Goal: Transaction & Acquisition: Obtain resource

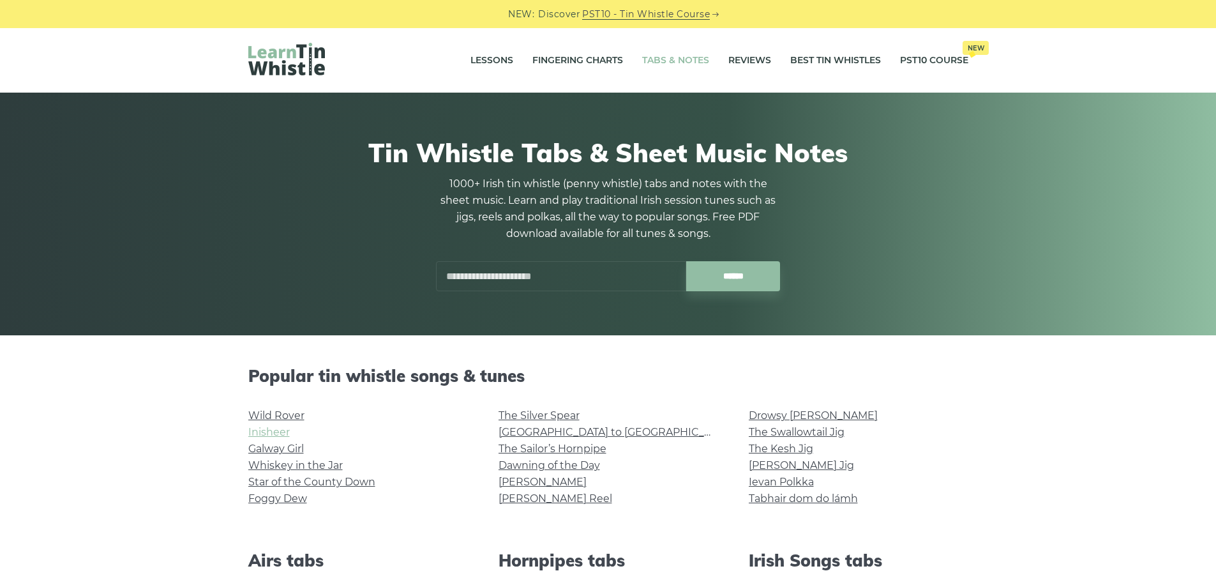
click at [270, 429] on link "Inisheer" at bounding box center [268, 432] width 41 height 12
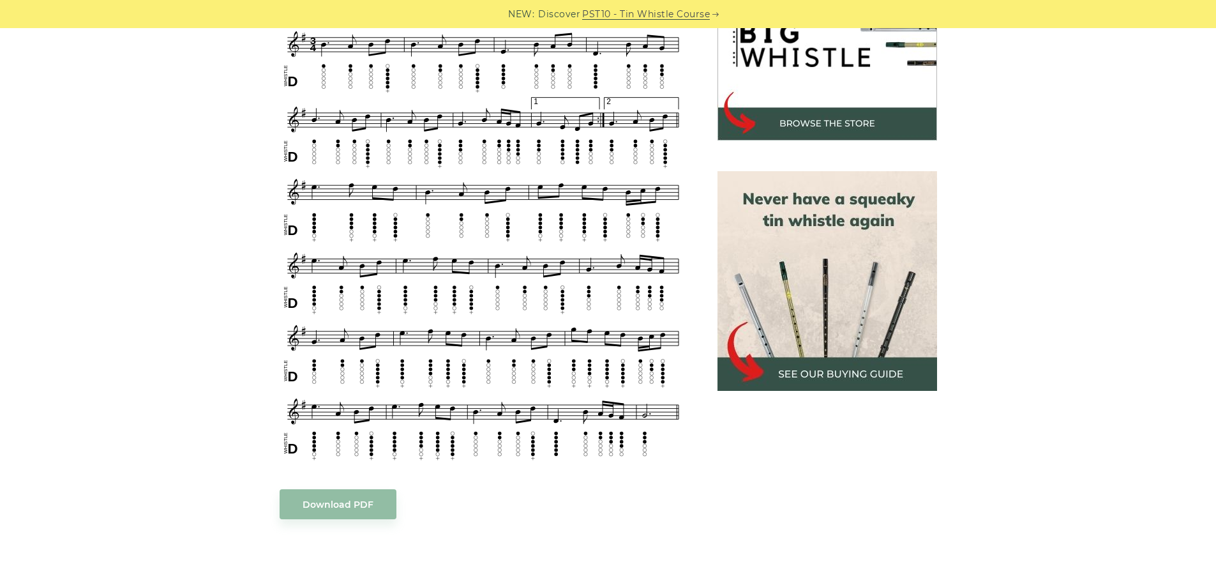
scroll to position [447, 0]
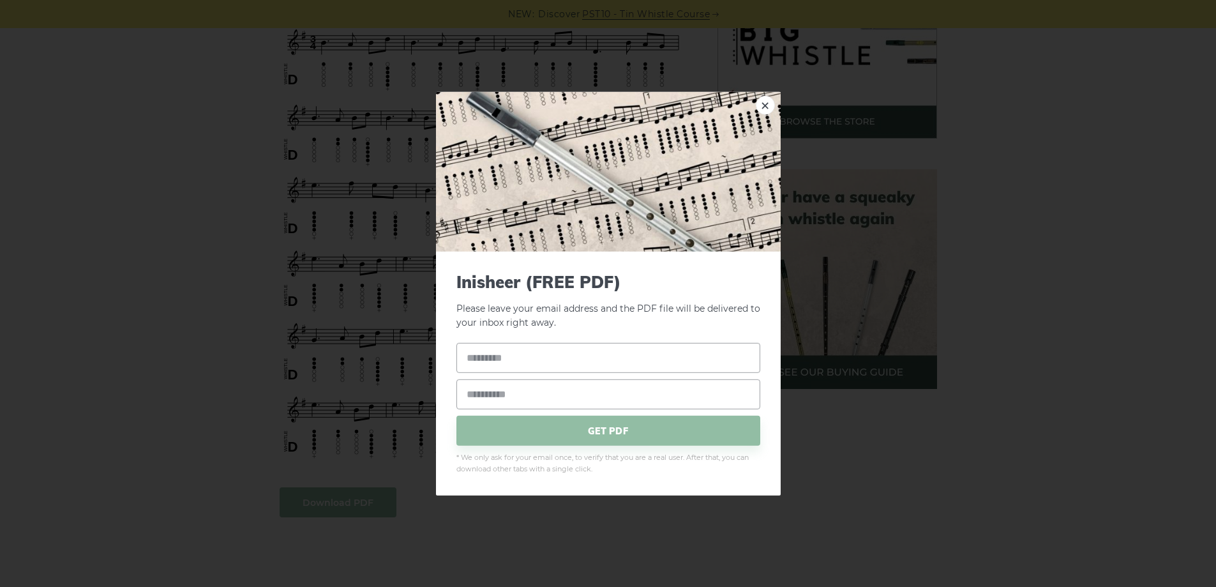
click at [769, 99] on link "×" at bounding box center [765, 104] width 19 height 19
drag, startPoint x: 546, startPoint y: 188, endPoint x: 763, endPoint y: 106, distance: 231.6
click at [763, 106] on link "×" at bounding box center [765, 104] width 19 height 19
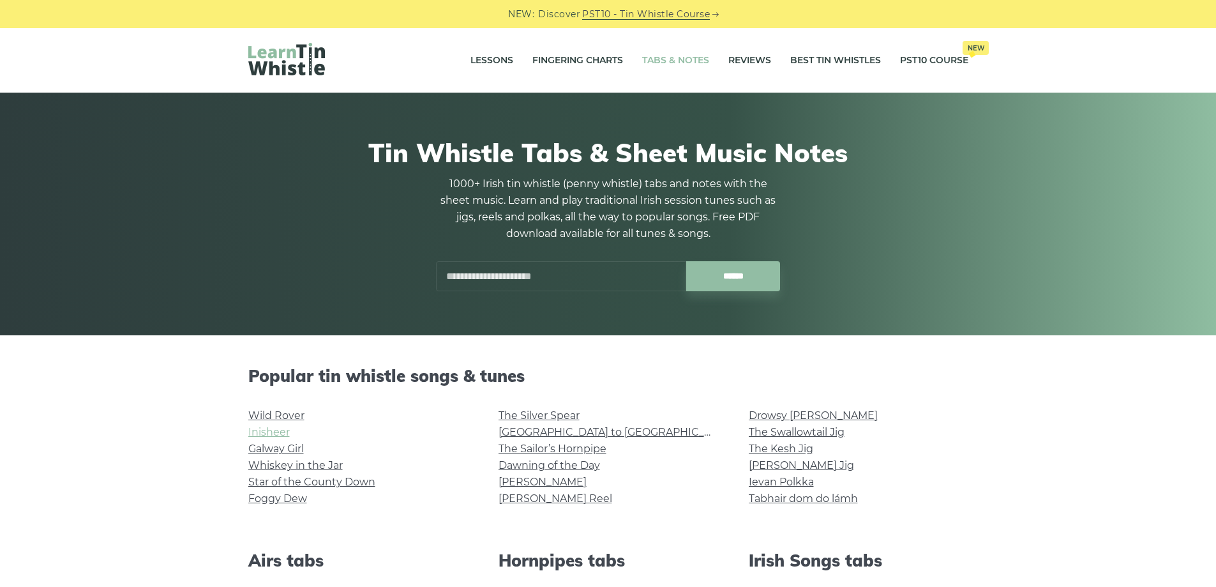
click at [289, 433] on link "Inisheer" at bounding box center [268, 432] width 41 height 12
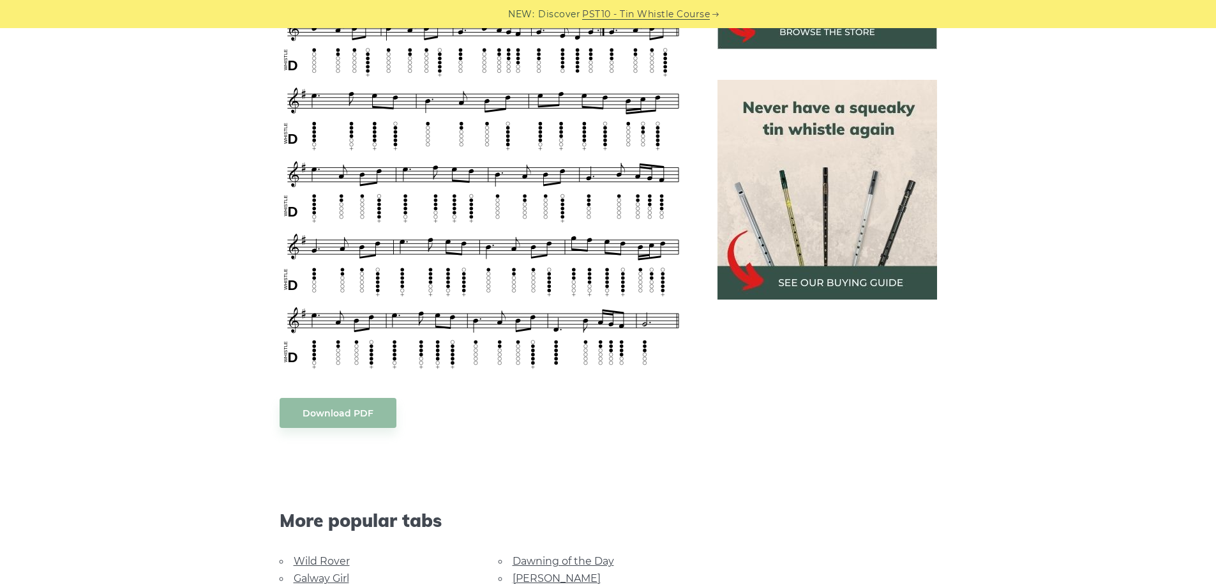
scroll to position [575, 0]
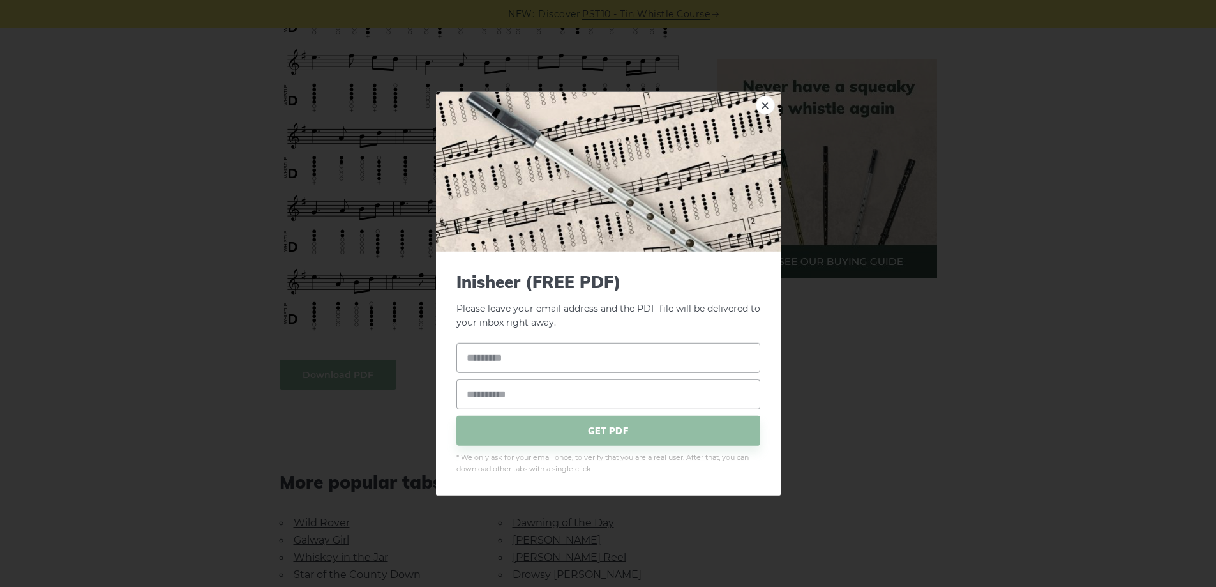
click at [338, 360] on body "NEW: Discover PST10 - Tin Whistle Course Lessons Fingering Charts Tabs & Notes …" at bounding box center [608, 490] width 1216 height 2131
click at [520, 362] on input "text" at bounding box center [608, 358] width 304 height 30
type input "**********"
click at [508, 393] on input "email" at bounding box center [608, 394] width 304 height 30
type input "**********"
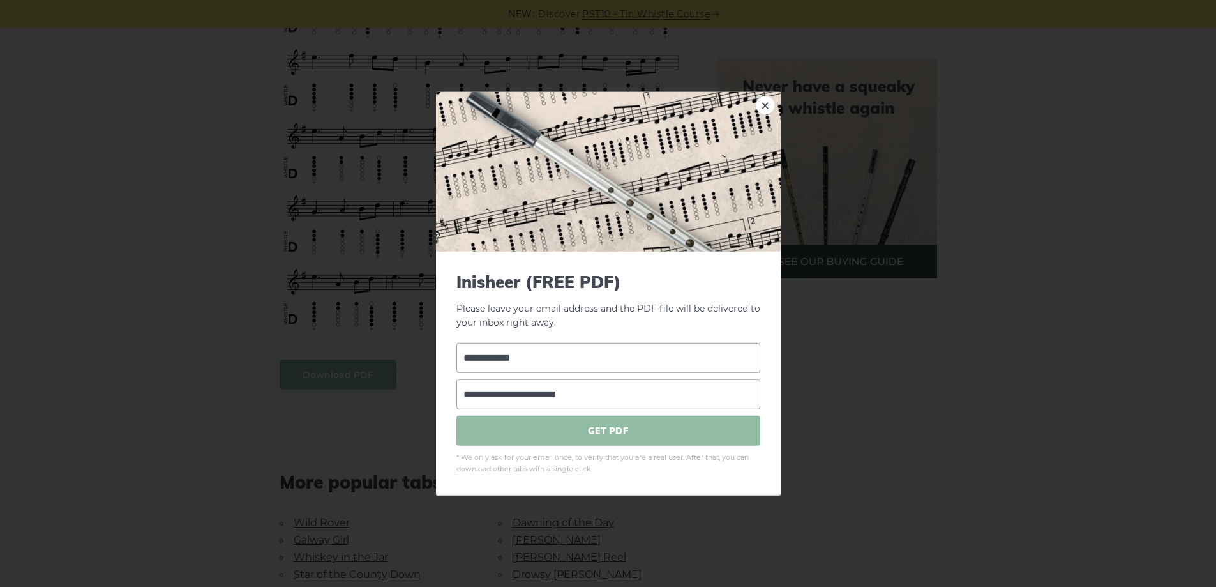
click at [641, 430] on span "GET PDF" at bounding box center [608, 431] width 304 height 30
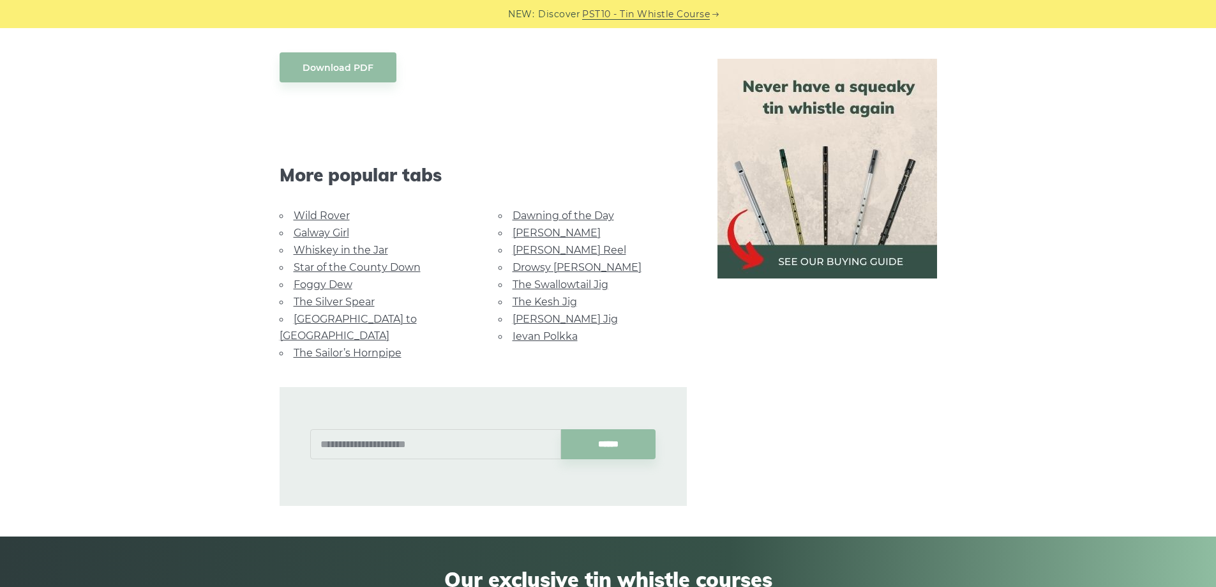
scroll to position [894, 0]
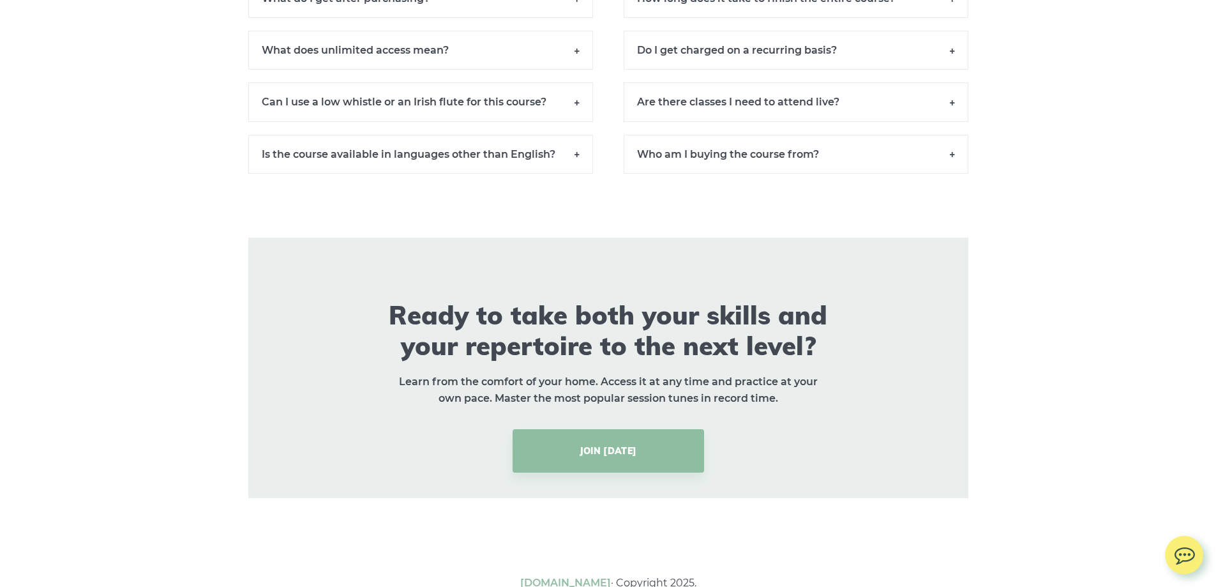
scroll to position [9539, 0]
